Goal: Transaction & Acquisition: Book appointment/travel/reservation

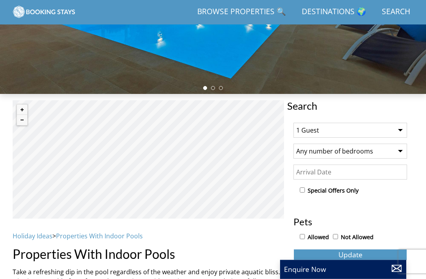
scroll to position [174, 0]
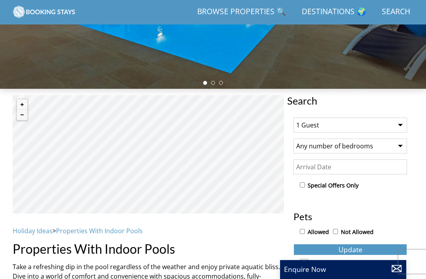
click at [404, 126] on select "1 Guest 2 Guests 3 Guests 4 Guests 5 Guests 6 Guests 7 Guests 8 Guests 9 Guests…" at bounding box center [350, 124] width 114 height 15
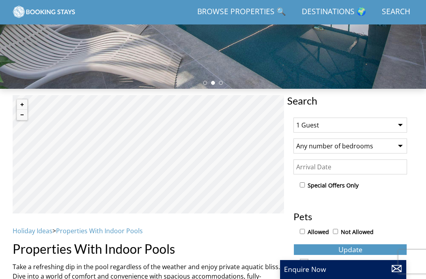
select select "7"
click at [385, 168] on input "Date" at bounding box center [350, 166] width 114 height 15
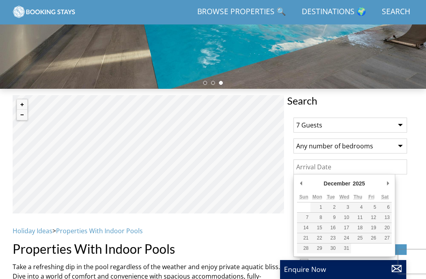
type input "[DATE]"
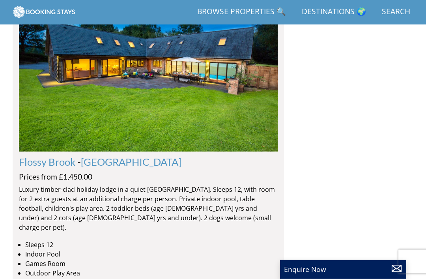
scroll to position [2185, 0]
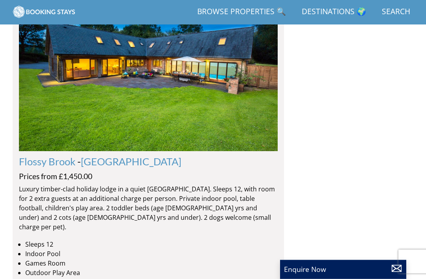
click at [39, 156] on link "Flossy Brook" at bounding box center [47, 162] width 56 height 12
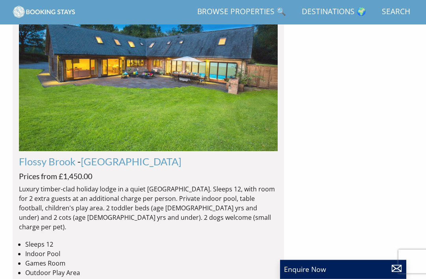
scroll to position [2185, 0]
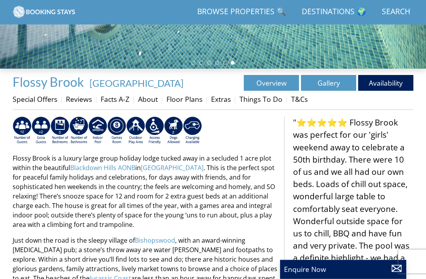
scroll to position [194, 0]
click at [95, 123] on img at bounding box center [97, 130] width 19 height 28
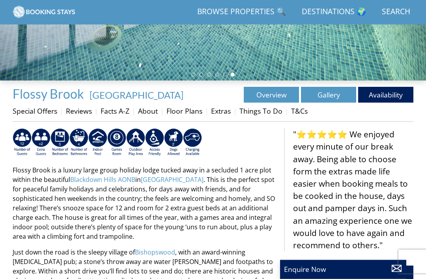
scroll to position [183, 0]
click at [316, 93] on link "Gallery" at bounding box center [328, 95] width 55 height 16
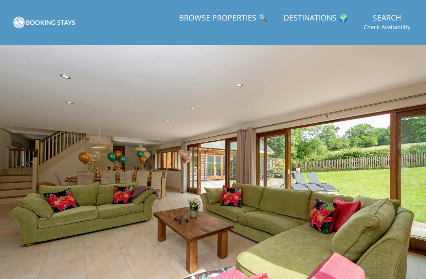
scroll to position [183, 0]
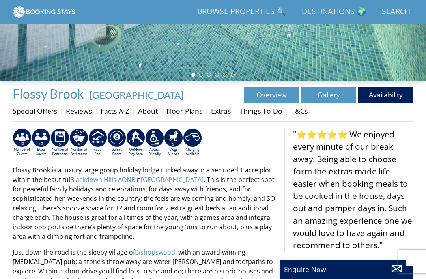
click at [396, 92] on link "Availability" at bounding box center [385, 95] width 55 height 16
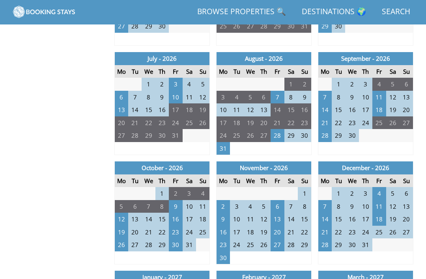
scroll to position [587, 0]
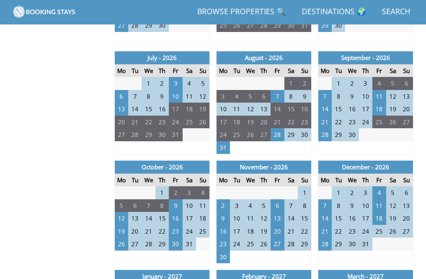
click at [409, 225] on td "27" at bounding box center [405, 231] width 13 height 13
click at [408, 225] on td "27" at bounding box center [405, 231] width 13 height 13
click at [410, 225] on td "27" at bounding box center [405, 231] width 13 height 13
click at [411, 225] on td "27" at bounding box center [405, 231] width 13 height 13
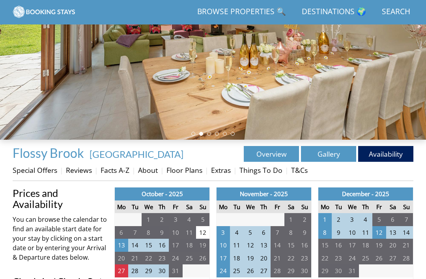
scroll to position [114, 0]
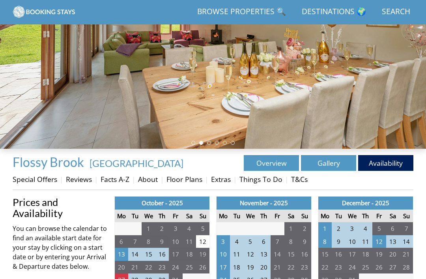
click at [343, 159] on link "Gallery" at bounding box center [328, 163] width 55 height 16
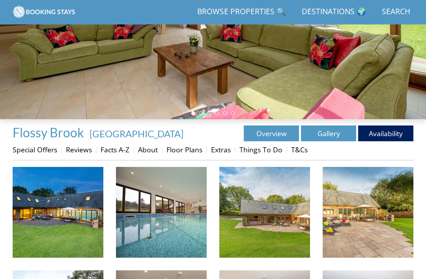
scroll to position [159, 0]
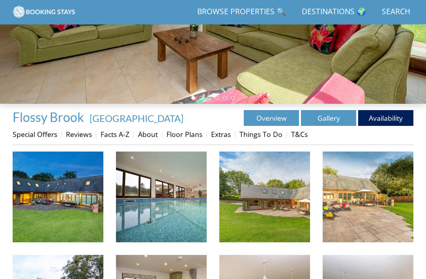
click at [62, 205] on img at bounding box center [58, 196] width 91 height 91
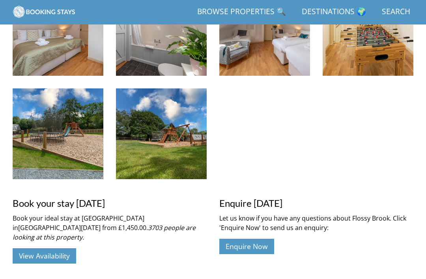
scroll to position [739, 0]
click at [37, 248] on link "View Availability" at bounding box center [44, 255] width 63 height 15
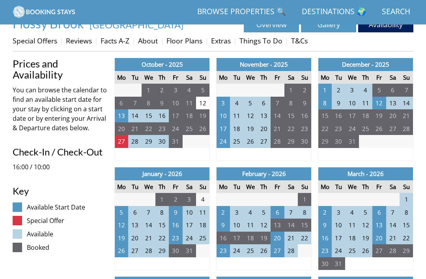
scroll to position [253, 0]
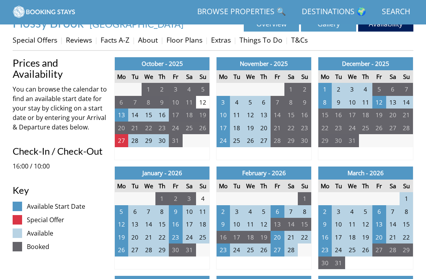
click at [177, 42] on link "Floor Plans" at bounding box center [184, 39] width 36 height 9
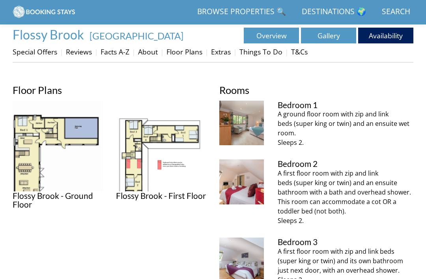
scroll to position [241, 0]
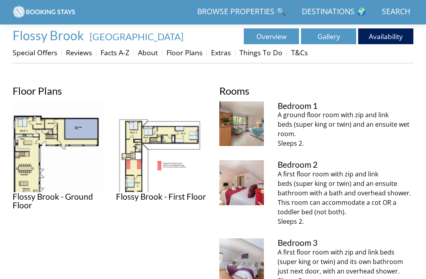
click at [37, 152] on img at bounding box center [58, 146] width 91 height 91
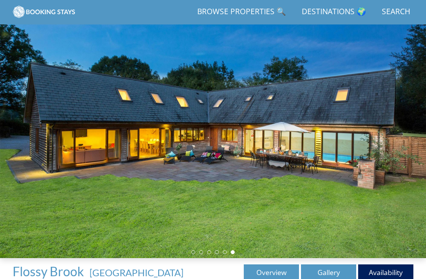
scroll to position [0, 0]
